Goal: Task Accomplishment & Management: Manage account settings

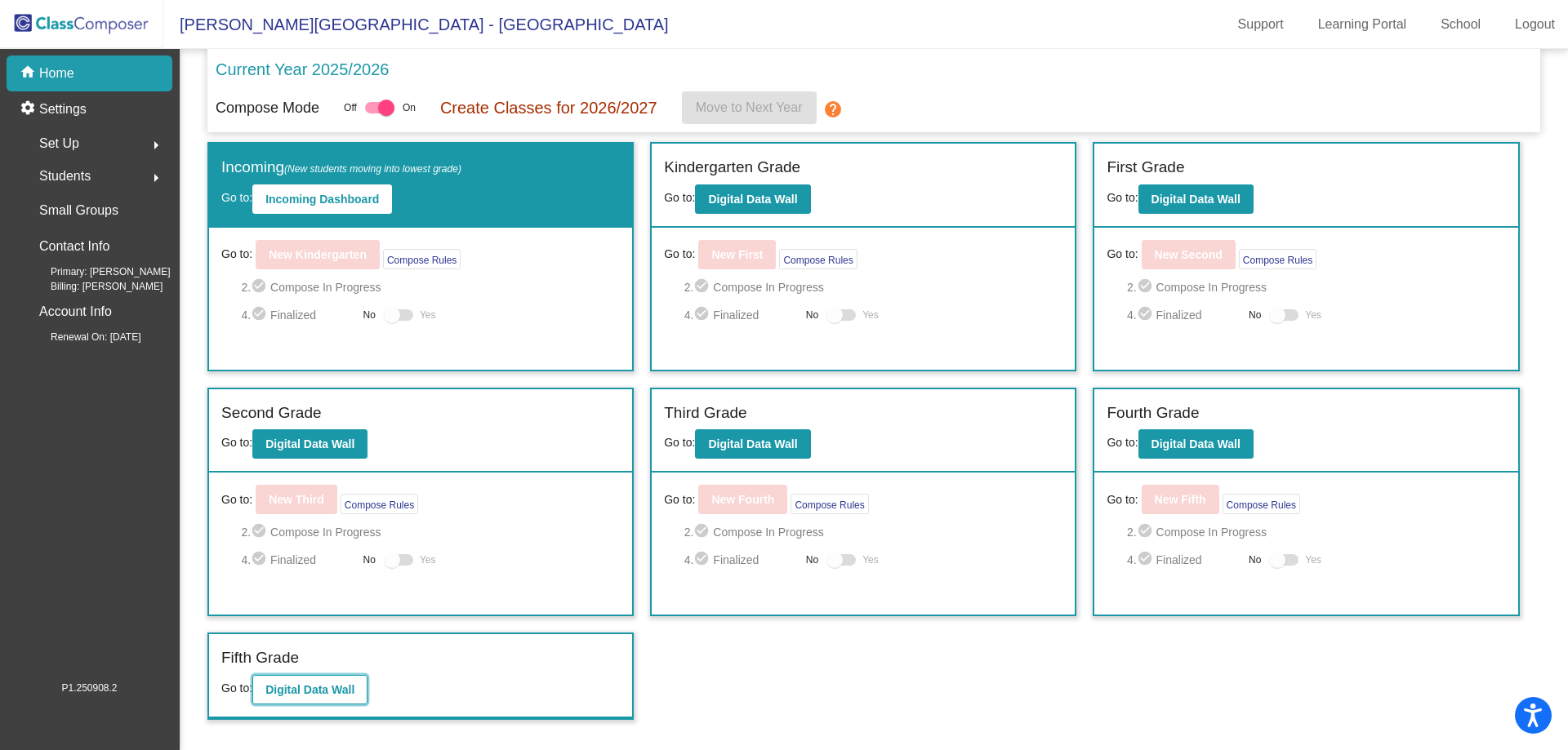
click at [298, 685] on b "Digital Data Wall" at bounding box center [310, 689] width 89 height 13
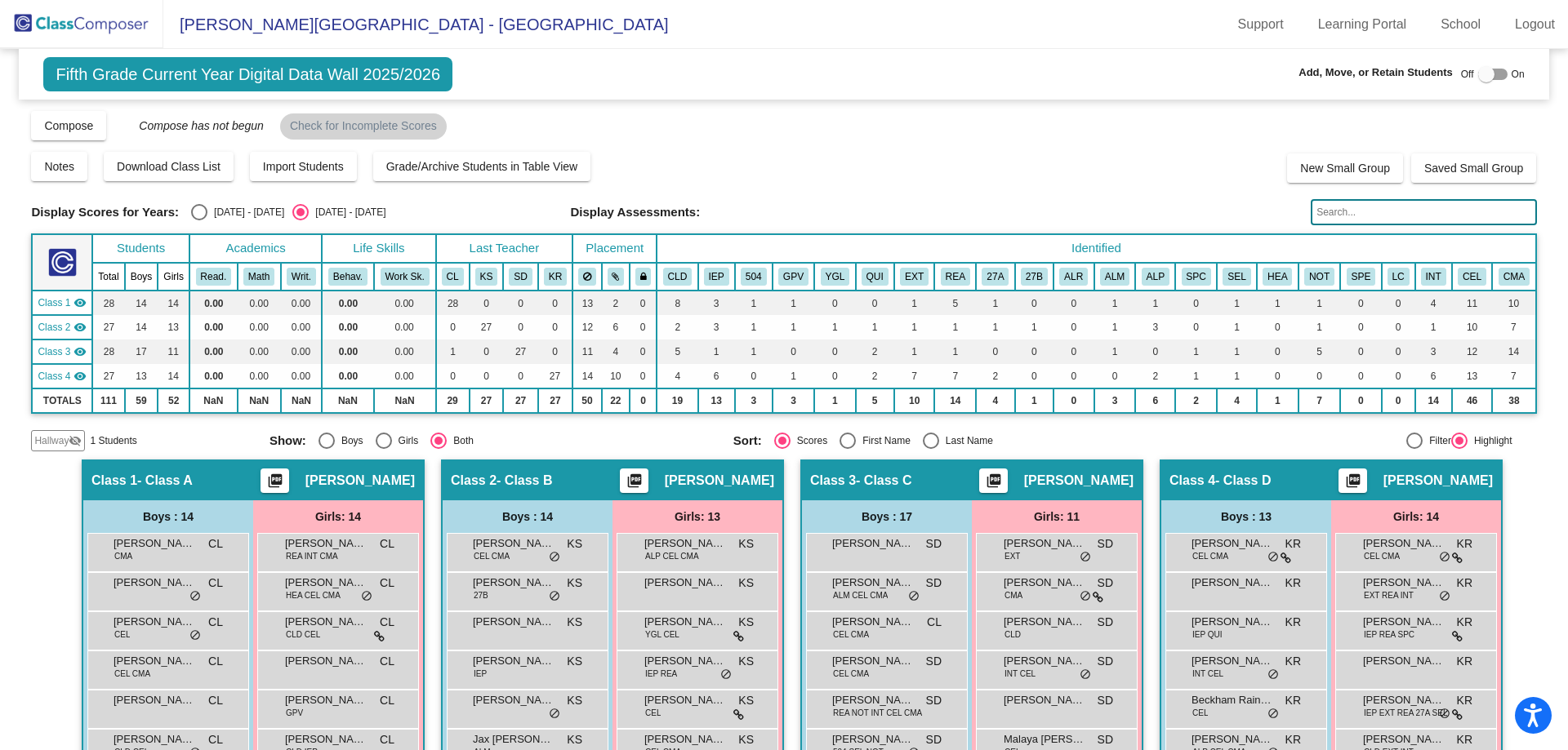
click at [37, 441] on span "Hallway" at bounding box center [51, 441] width 35 height 15
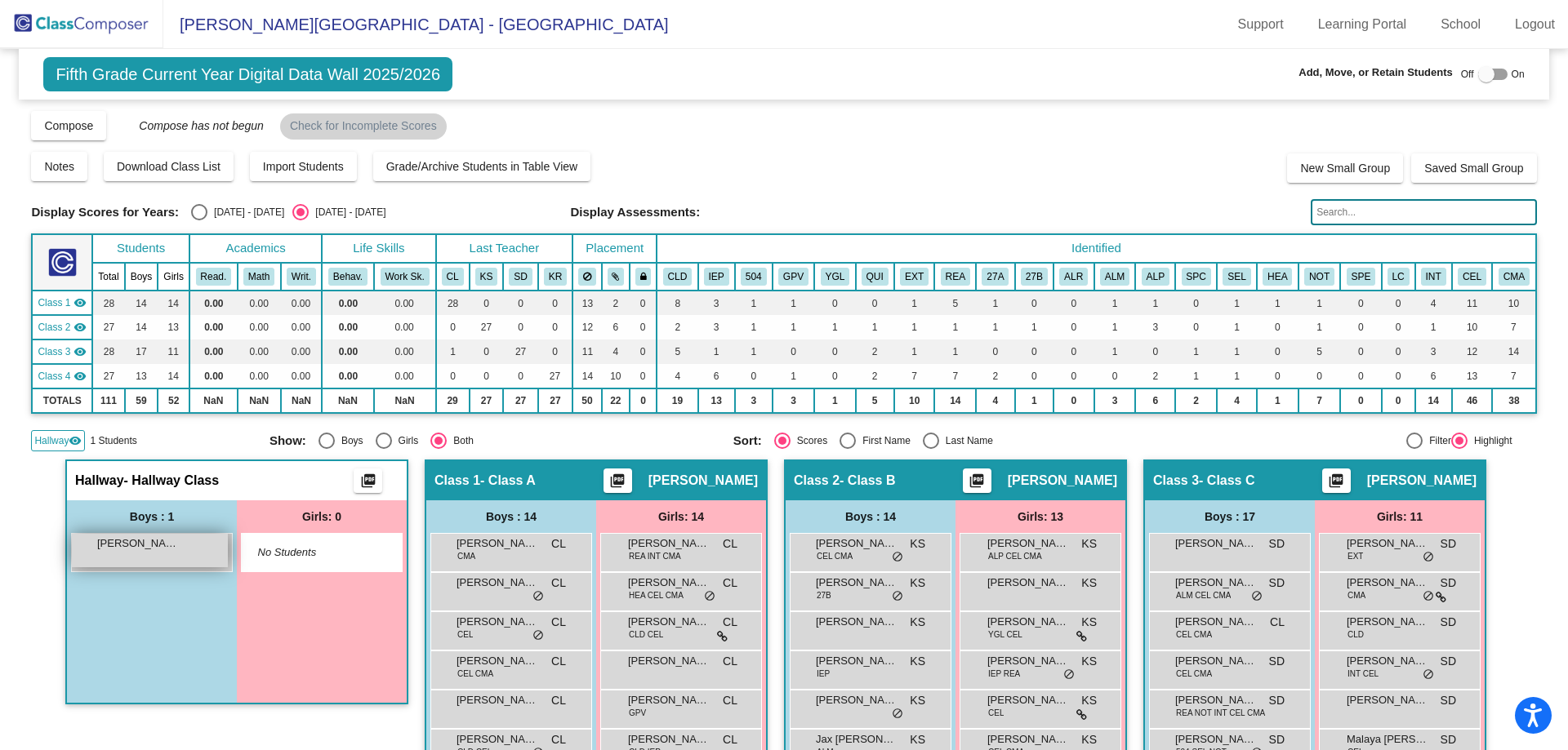
click at [150, 550] on span "[PERSON_NAME]" at bounding box center [138, 543] width 82 height 17
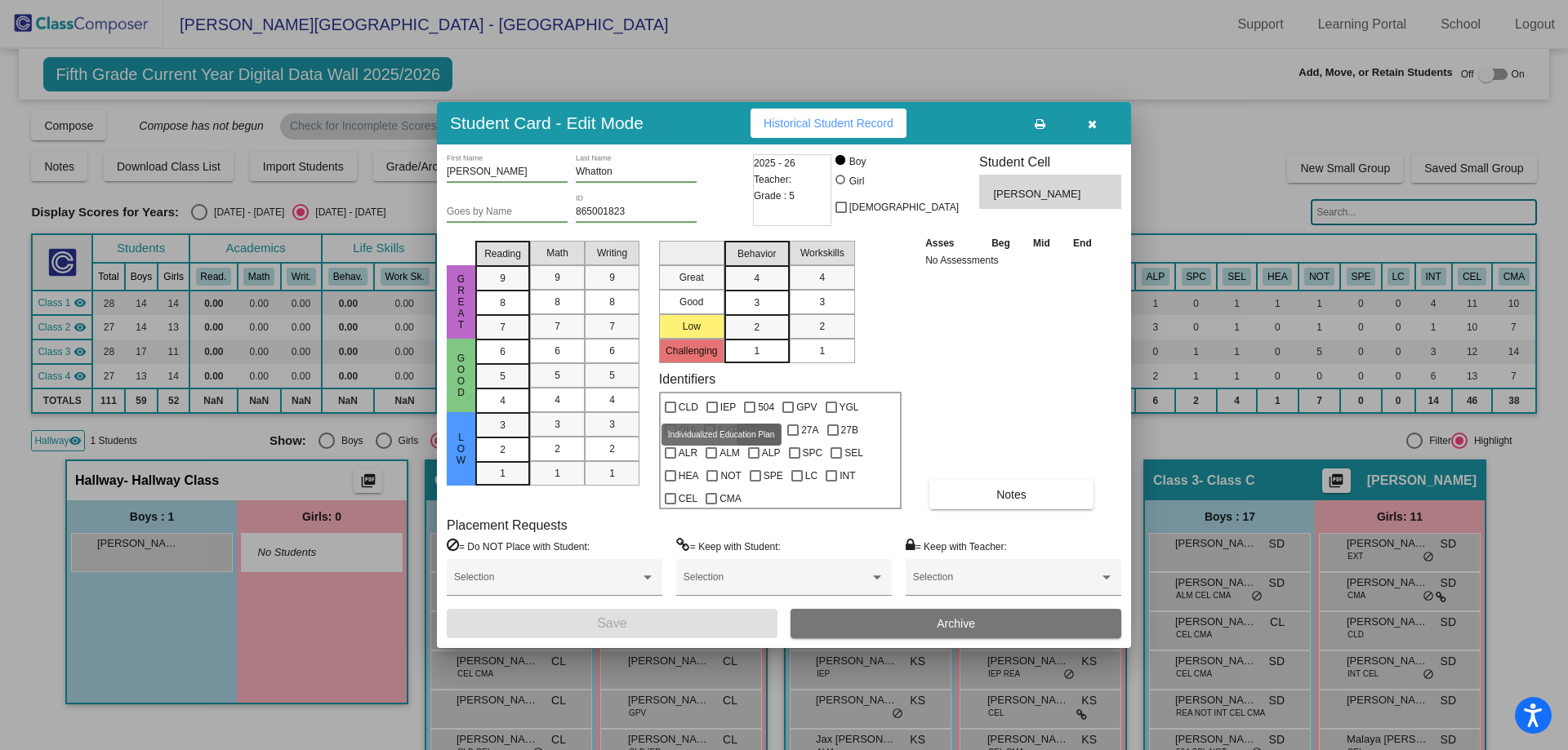
click at [715, 409] on div at bounding box center [712, 407] width 12 height 12
click at [712, 413] on input "IEP" at bounding box center [711, 413] width 1 height 1
checkbox input "true"
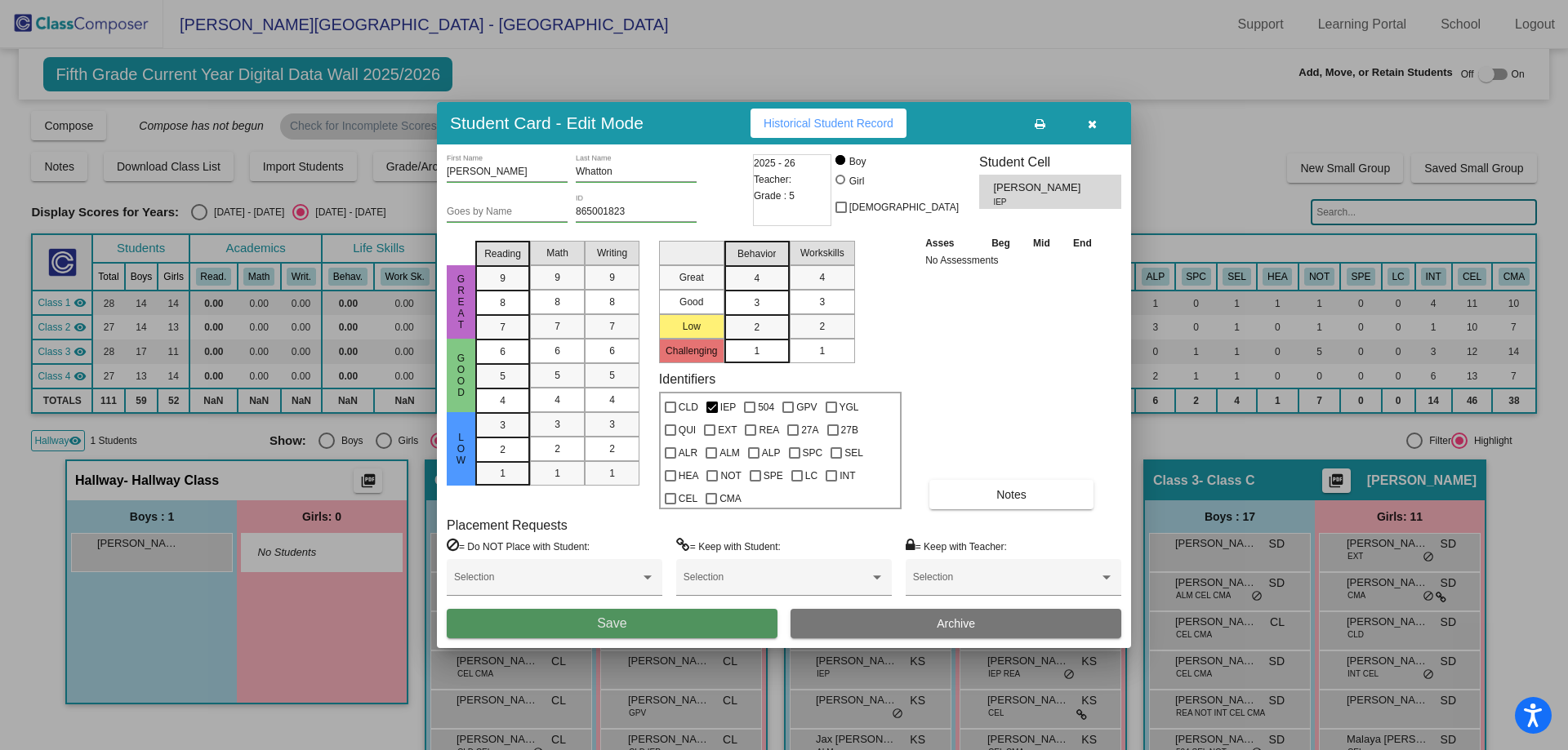
click at [681, 622] on button "Save" at bounding box center [611, 624] width 330 height 30
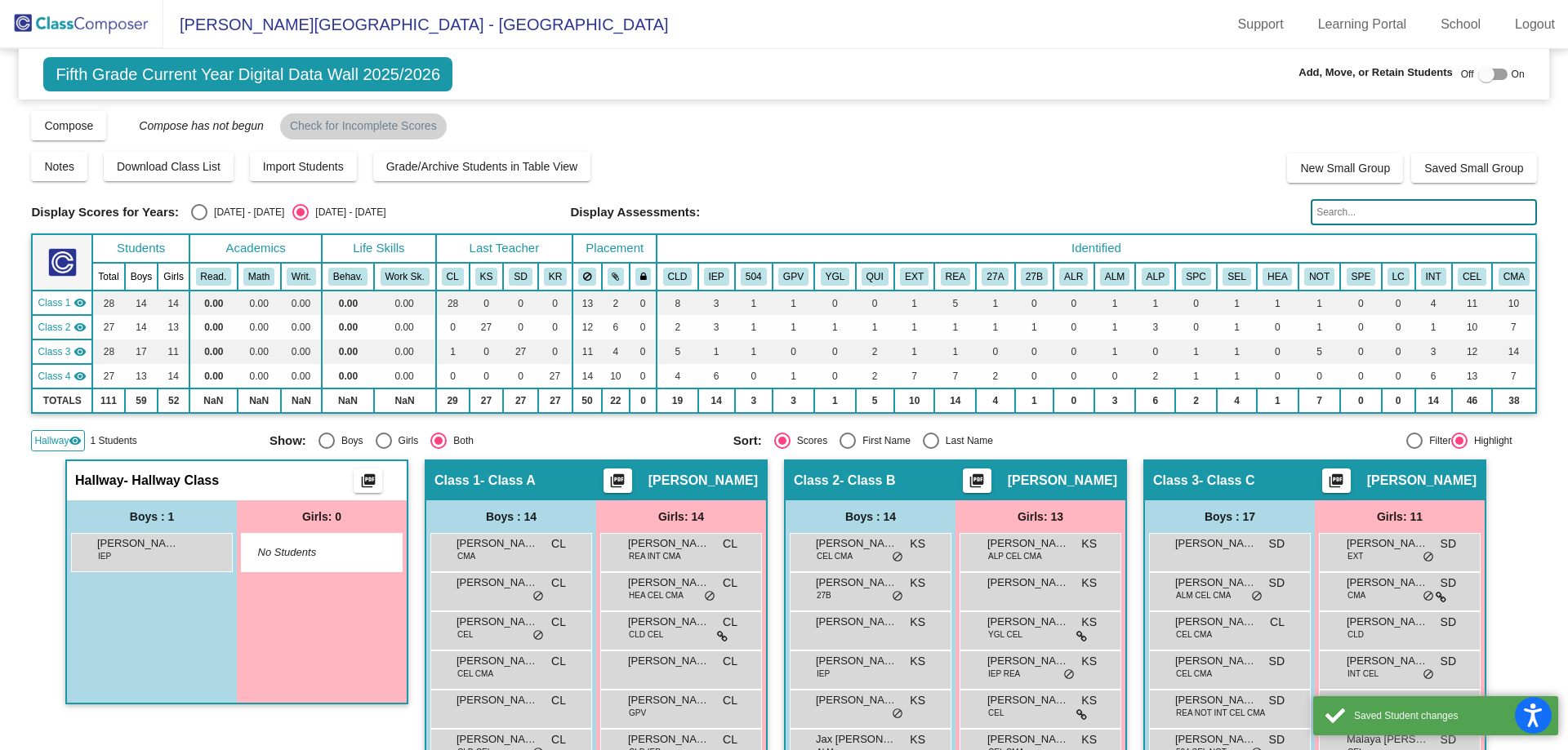
click at [119, 40] on img at bounding box center [82, 24] width 164 height 48
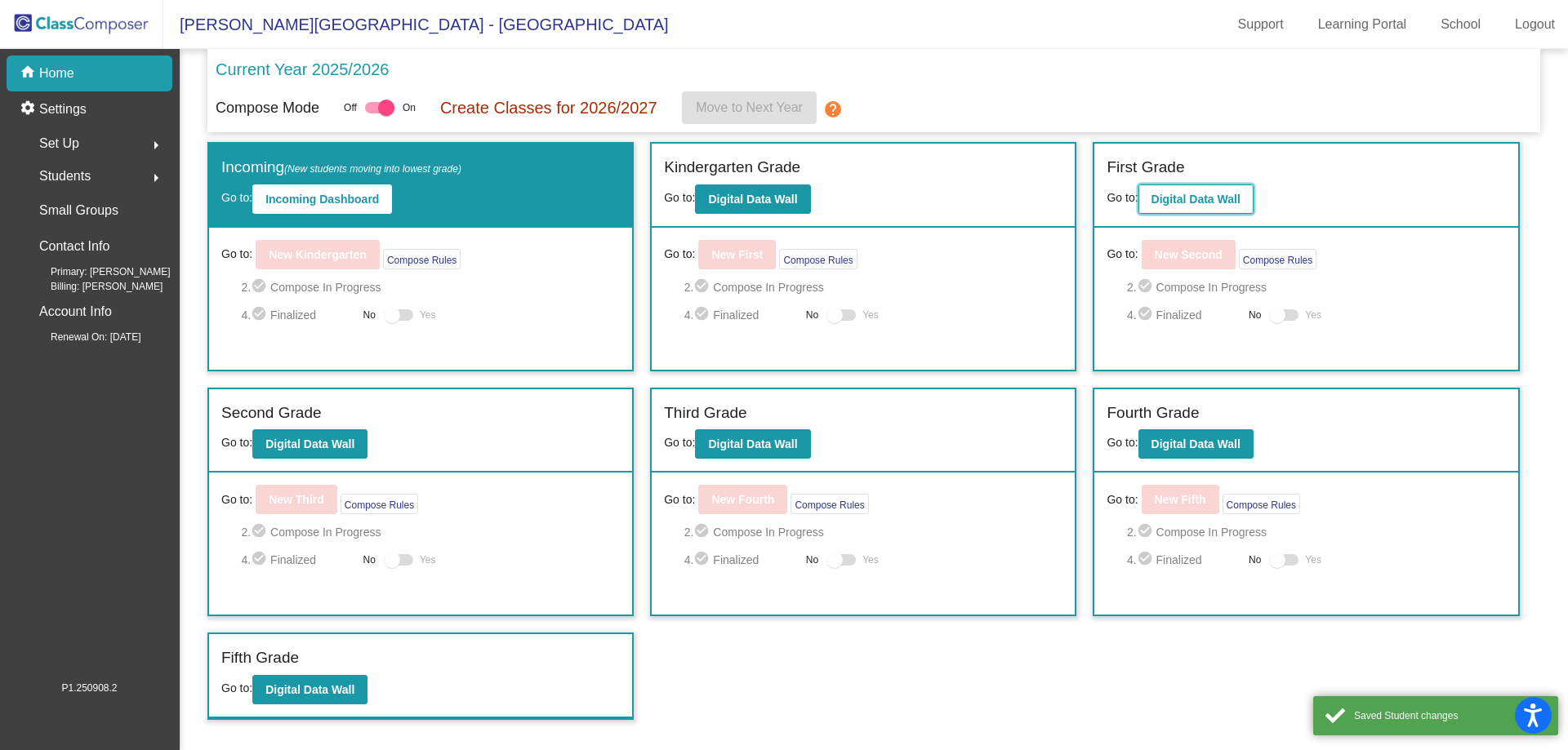
click at [1213, 184] on button "Digital Data Wall" at bounding box center [1195, 199] width 115 height 30
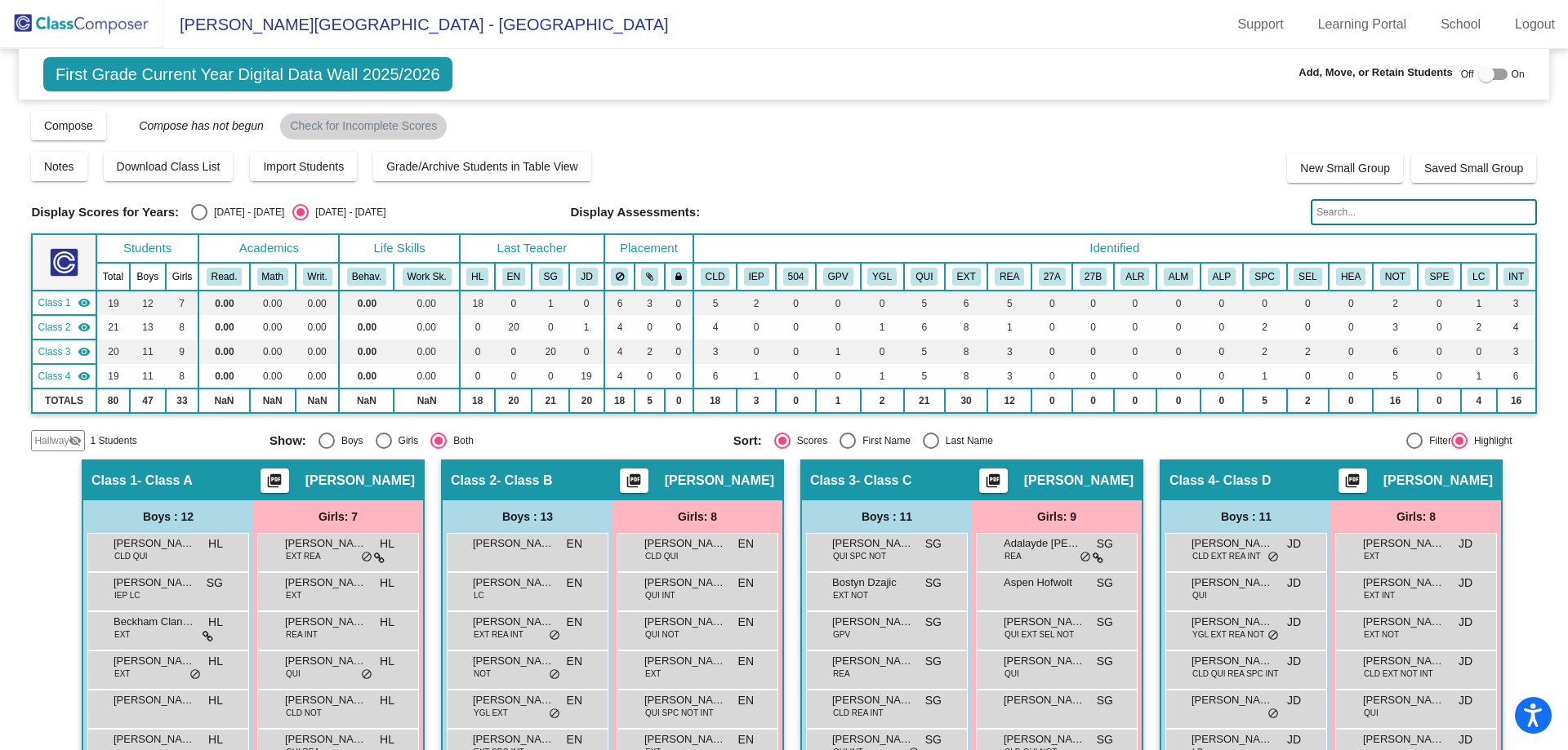
click at [62, 446] on span "Hallway" at bounding box center [51, 441] width 35 height 15
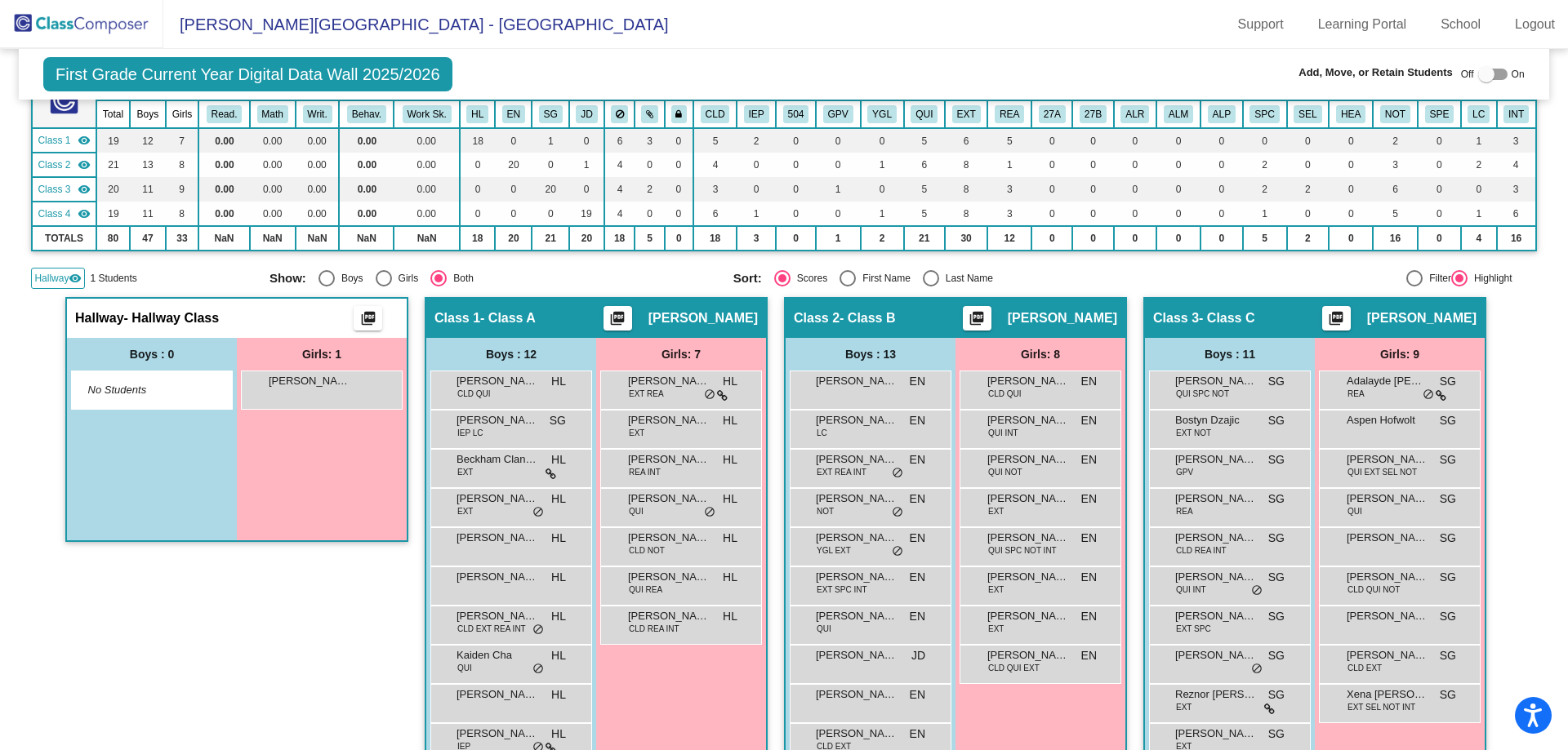
scroll to position [164, 0]
drag, startPoint x: 324, startPoint y: 391, endPoint x: 428, endPoint y: 453, distance: 121.1
click at [1493, 68] on label at bounding box center [1493, 74] width 30 height 20
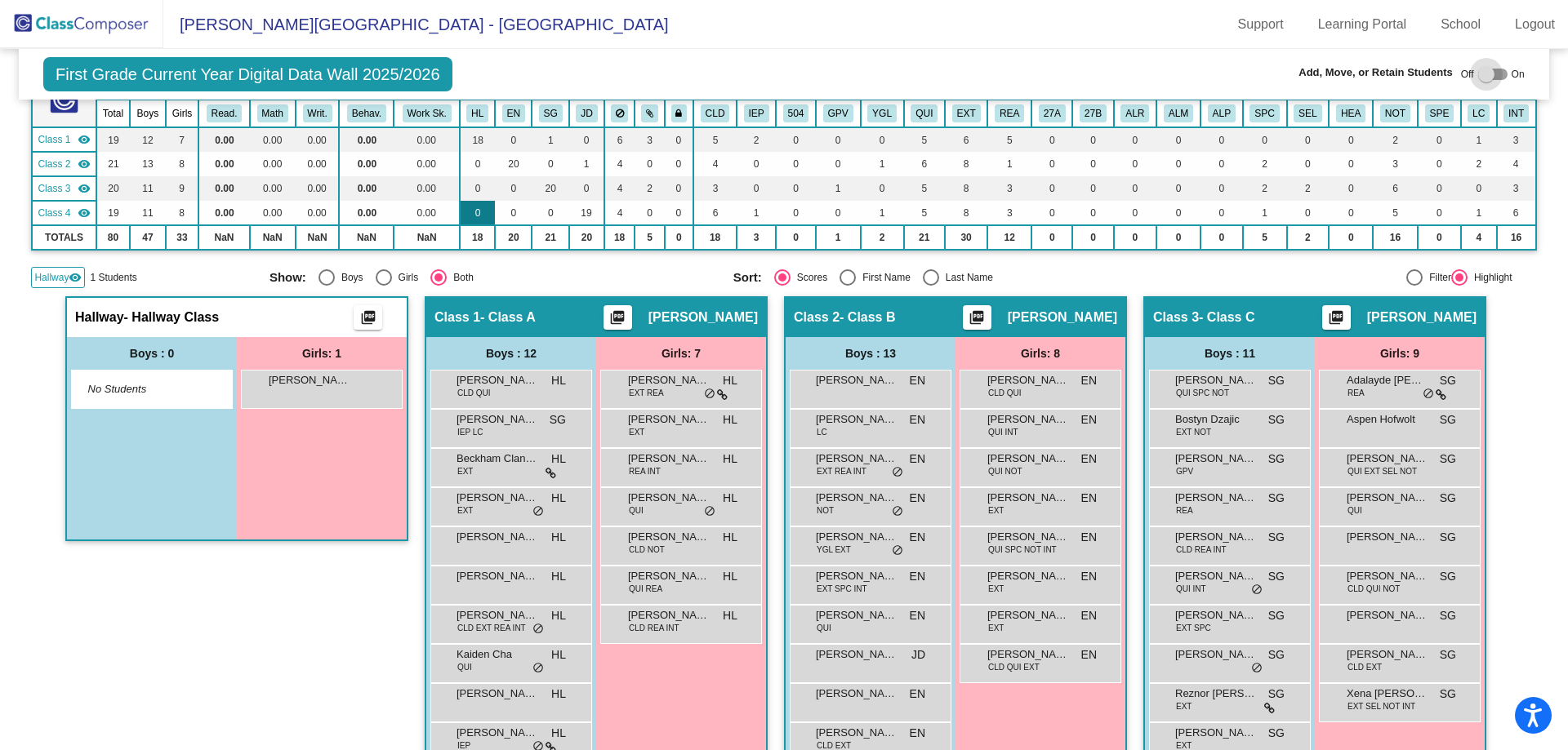
checkbox input "true"
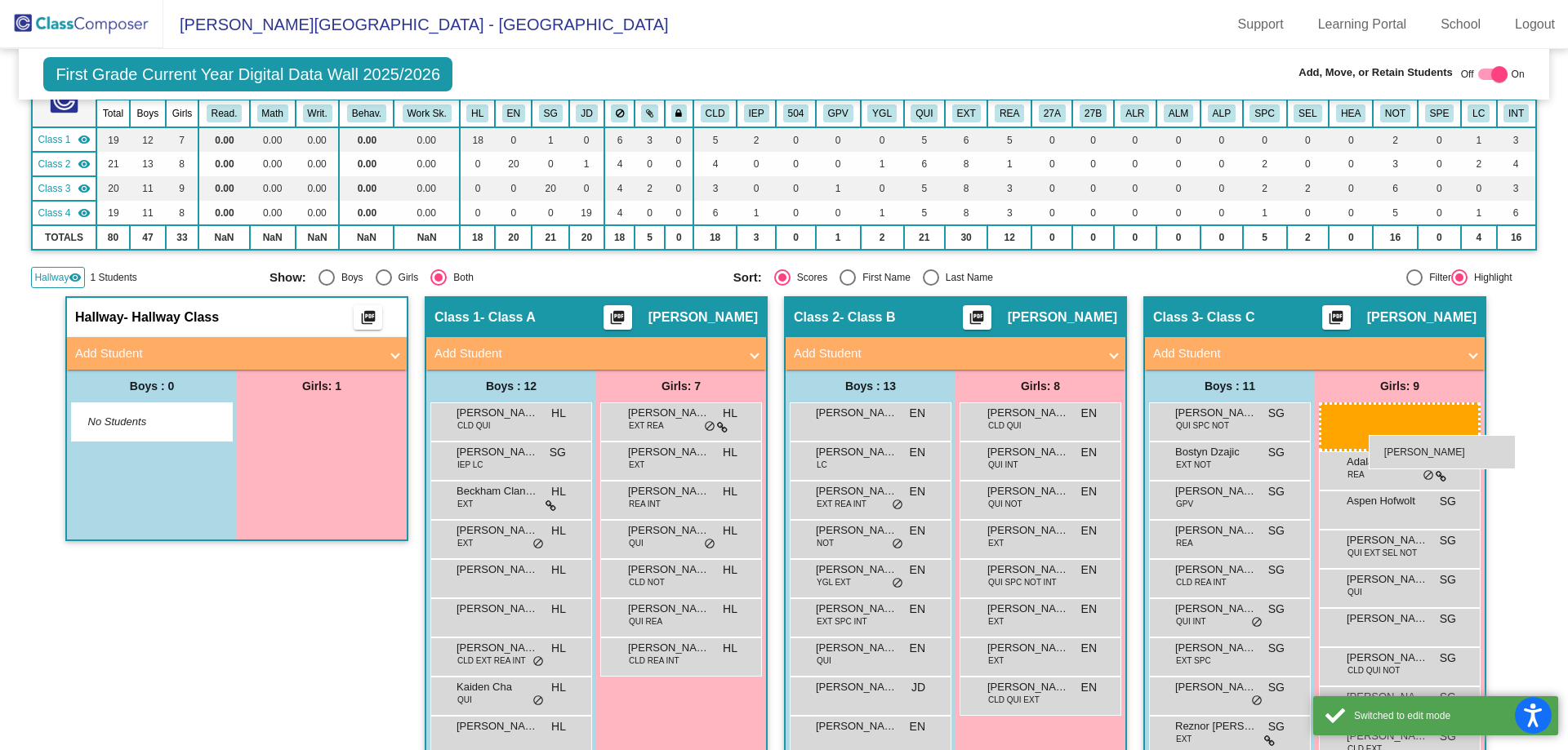
drag, startPoint x: 301, startPoint y: 430, endPoint x: 1369, endPoint y: 435, distance: 1068.0
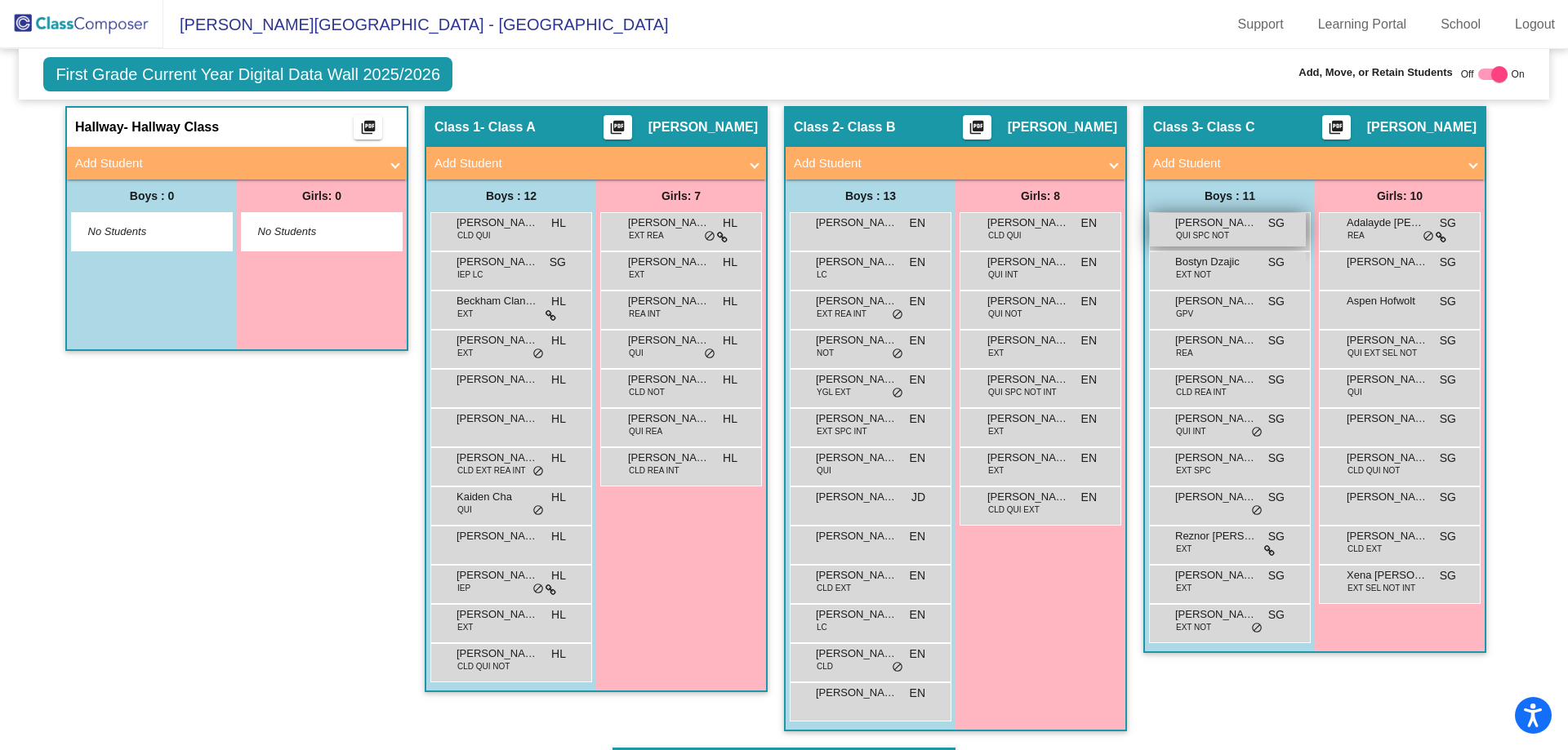
scroll to position [98, 0]
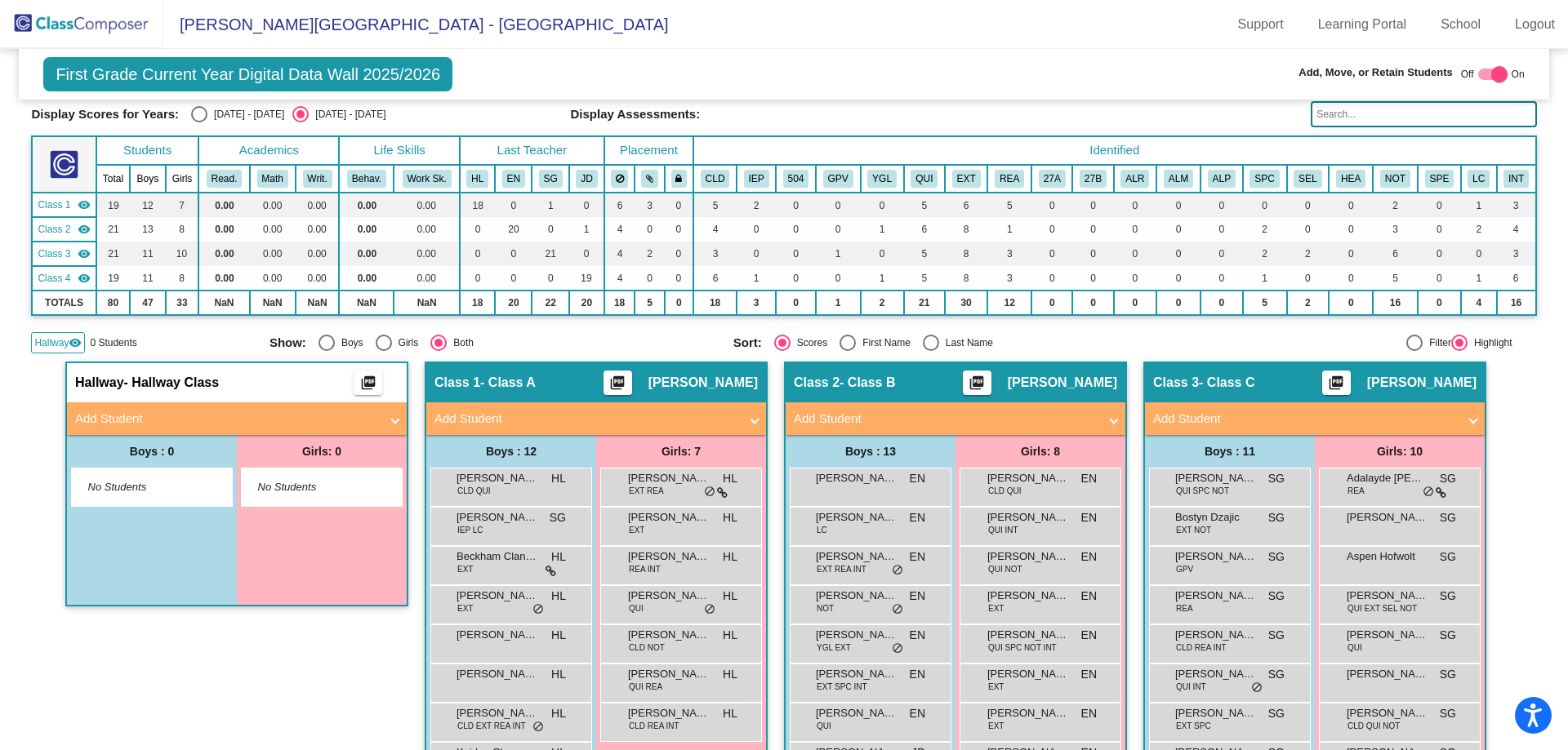
click at [53, 26] on img at bounding box center [82, 24] width 164 height 48
